Goal: Find specific page/section: Find specific page/section

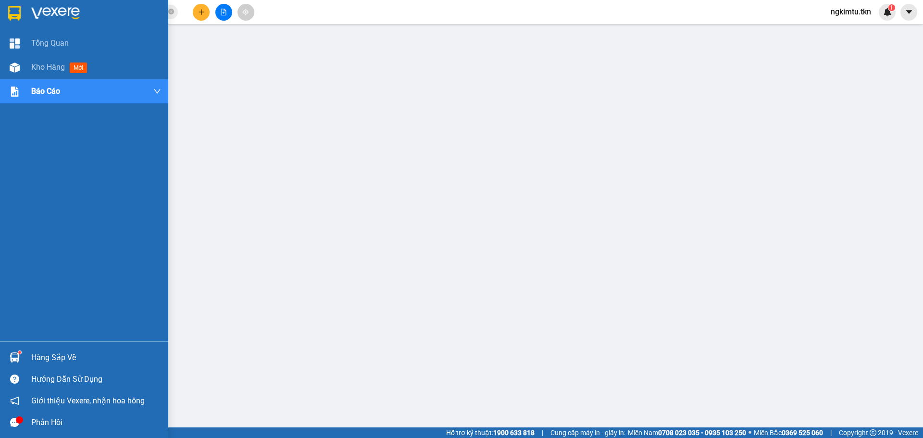
click at [45, 359] on div "Hàng sắp về" at bounding box center [96, 358] width 130 height 14
click at [57, 359] on div "Hàng sắp về" at bounding box center [96, 358] width 130 height 14
click at [31, 345] on div "Hàng sắp về Hướng dẫn sử dụng Giới thiệu Vexere, nhận hoa hồng Phản hồi" at bounding box center [84, 387] width 168 height 92
click at [42, 347] on div "Hàng sắp về" at bounding box center [84, 358] width 168 height 22
